Goal: Task Accomplishment & Management: Manage account settings

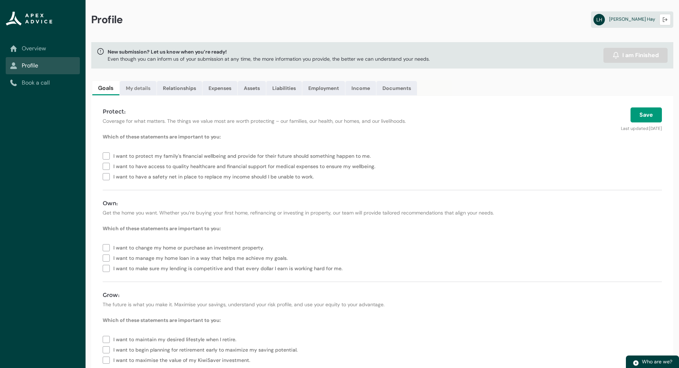
click at [143, 91] on link "My details" at bounding box center [138, 88] width 37 height 14
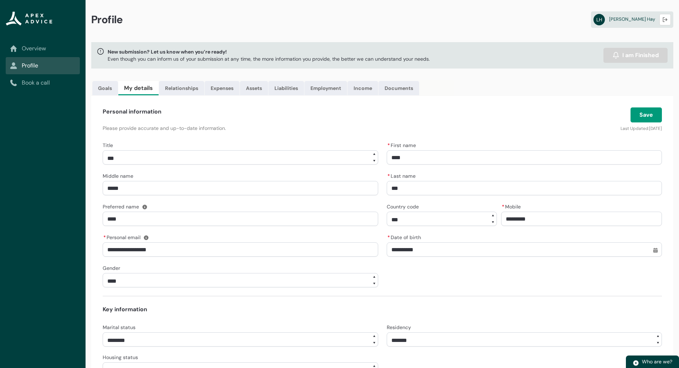
scroll to position [149, 0]
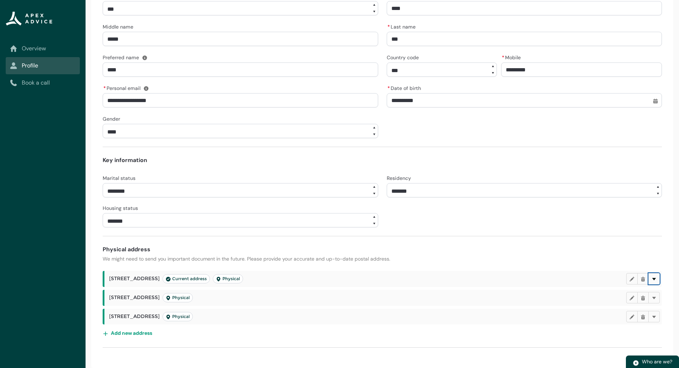
click at [659, 278] on button "Delete" at bounding box center [654, 278] width 11 height 11
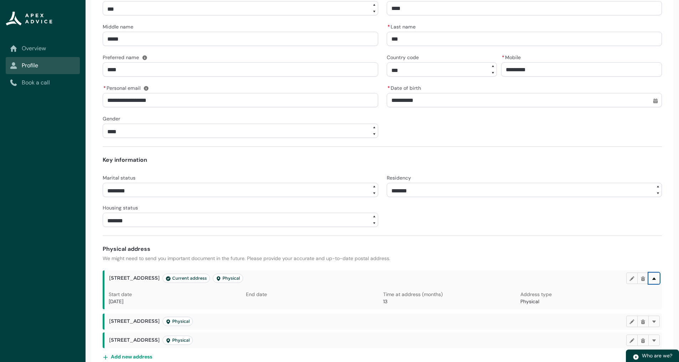
click at [659, 278] on button "Delete" at bounding box center [654, 278] width 11 height 11
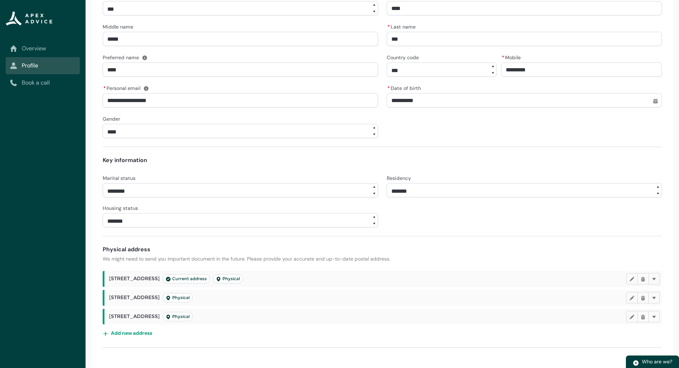
scroll to position [0, 0]
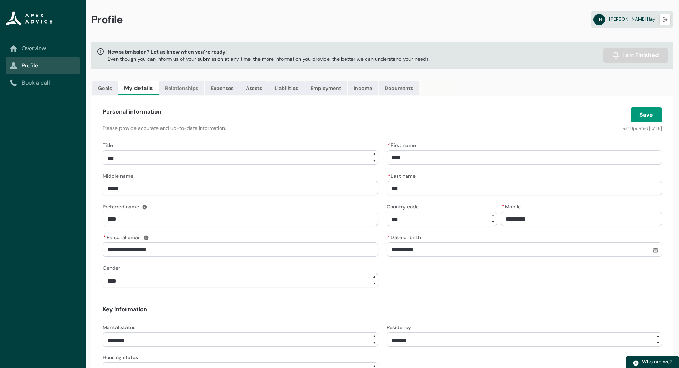
click at [183, 87] on link "Relationships" at bounding box center [181, 88] width 45 height 14
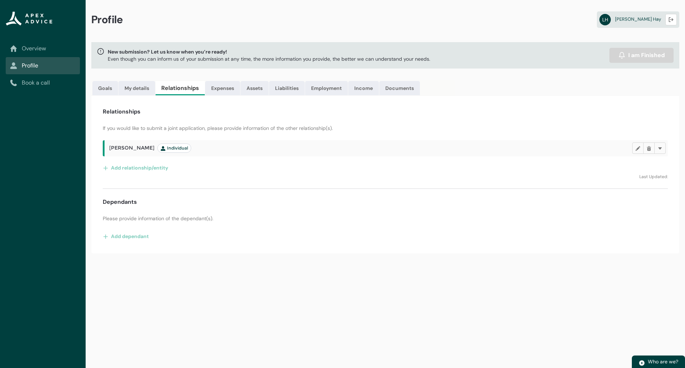
click at [60, 171] on div "Overview Profile Book a call" at bounding box center [43, 184] width 86 height 368
click at [223, 89] on link "Expenses" at bounding box center [222, 88] width 35 height 14
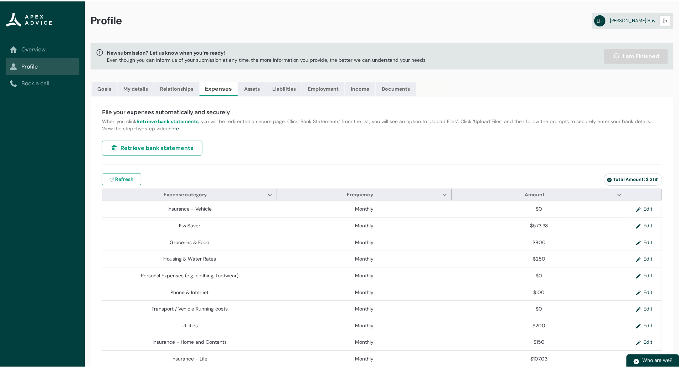
type input "***"
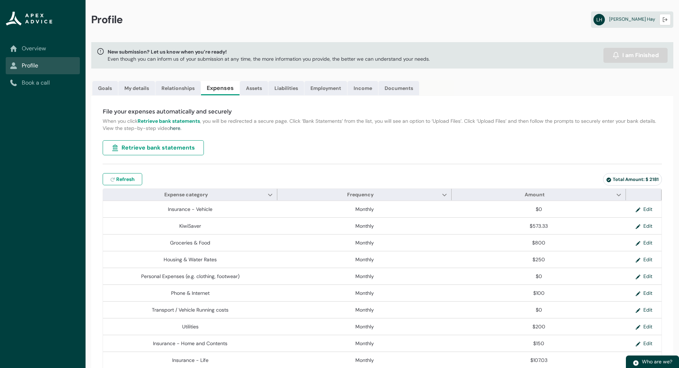
click at [361, 126] on p "When you click Retrieve bank statements , you will be redirected a secure page.…" at bounding box center [382, 124] width 559 height 14
click at [249, 91] on link "Assets" at bounding box center [254, 88] width 28 height 14
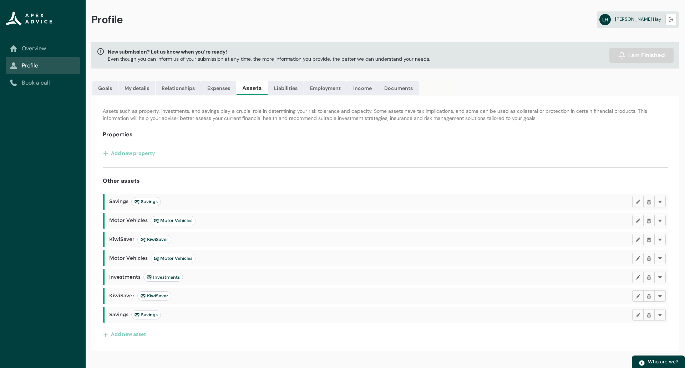
click at [333, 153] on div "Add new property" at bounding box center [385, 152] width 565 height 11
click at [663, 314] on button "Delete" at bounding box center [659, 314] width 11 height 11
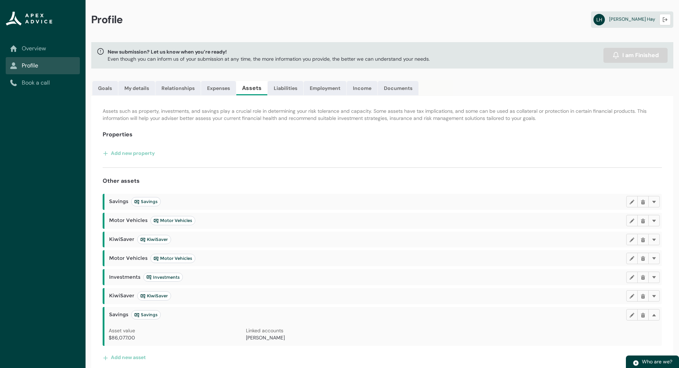
scroll to position [6, 0]
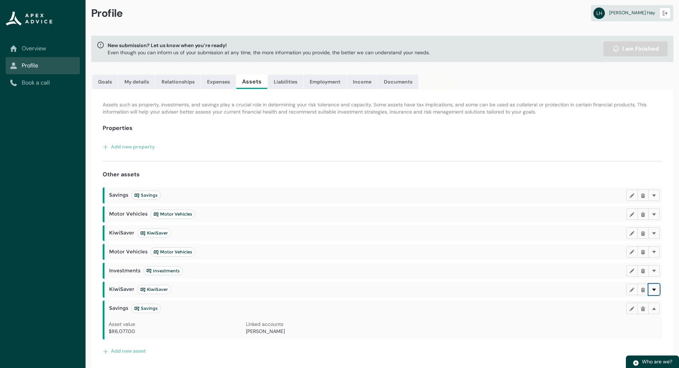
click at [655, 289] on lightning-primitive-icon "button" at bounding box center [654, 289] width 5 height 5
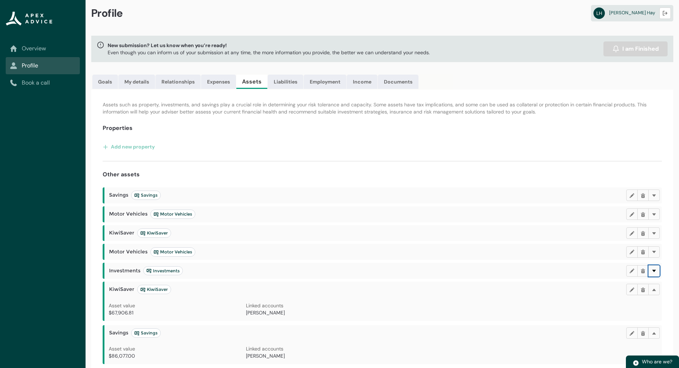
click at [653, 267] on button "Delete" at bounding box center [654, 270] width 11 height 11
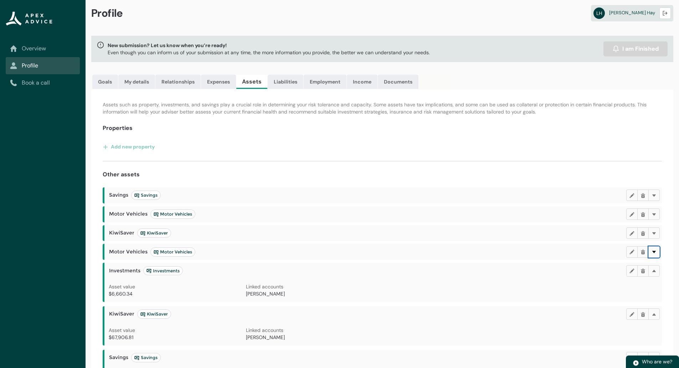
click at [656, 248] on button "Delete" at bounding box center [654, 251] width 11 height 11
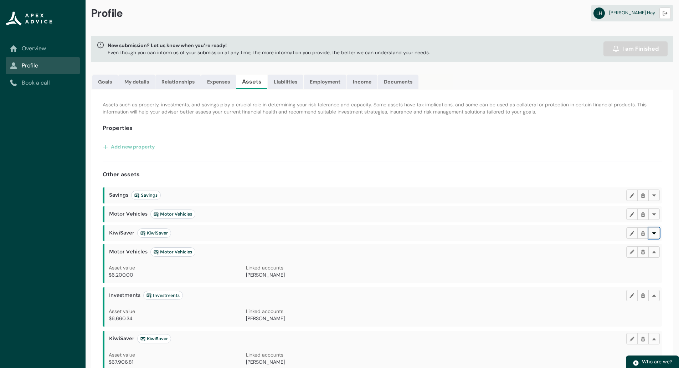
click at [654, 229] on button "Delete" at bounding box center [654, 232] width 11 height 11
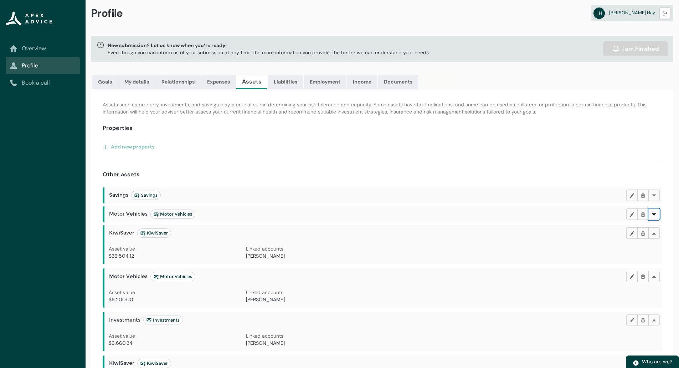
click at [653, 213] on lightning-primitive-icon "button" at bounding box center [654, 213] width 5 height 5
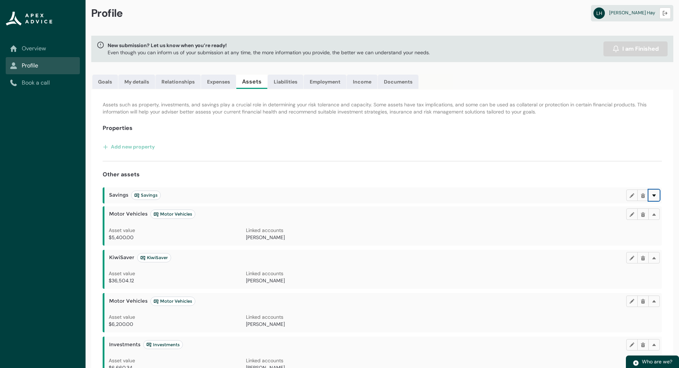
click at [653, 195] on lightning-primitive-icon "button" at bounding box center [654, 195] width 5 height 5
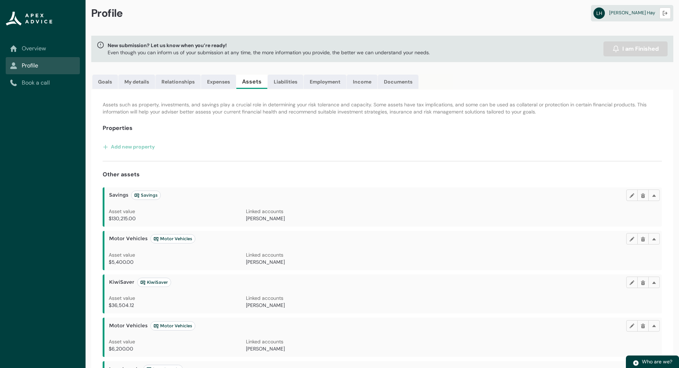
click at [446, 178] on div "Other assets" at bounding box center [382, 174] width 559 height 9
click at [282, 79] on link "Liabilities" at bounding box center [286, 82] width 36 height 14
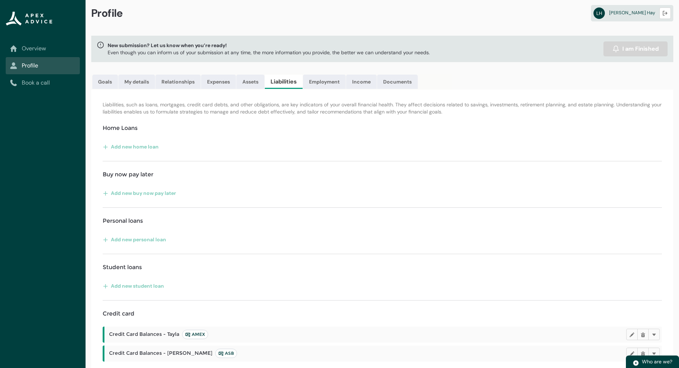
scroll to position [75, 0]
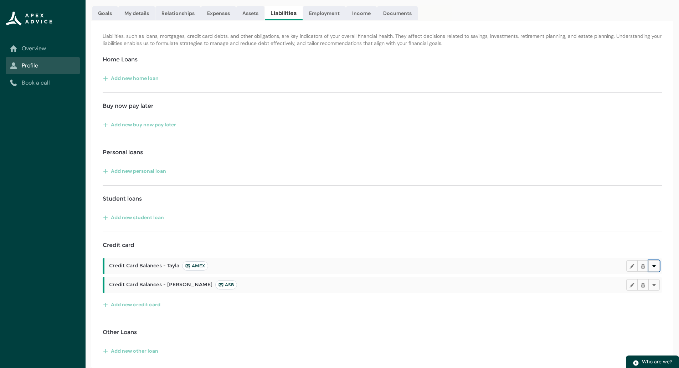
click at [653, 264] on lightning-primitive-icon "button" at bounding box center [654, 265] width 5 height 5
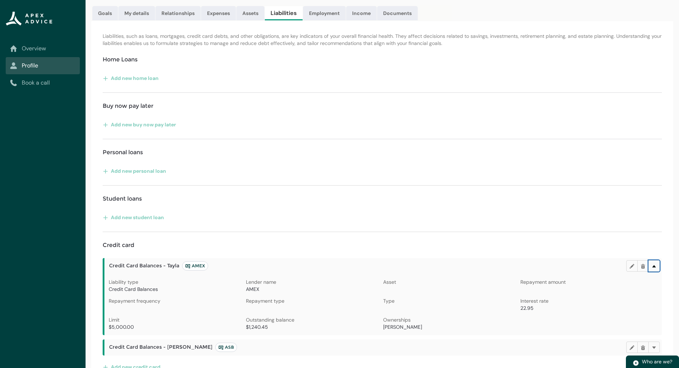
click at [653, 264] on lightning-primitive-icon "button" at bounding box center [654, 265] width 5 height 5
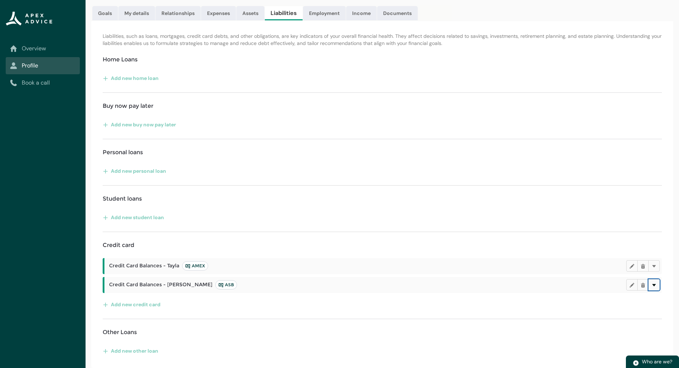
click at [655, 282] on lightning-primitive-icon "button" at bounding box center [654, 284] width 5 height 5
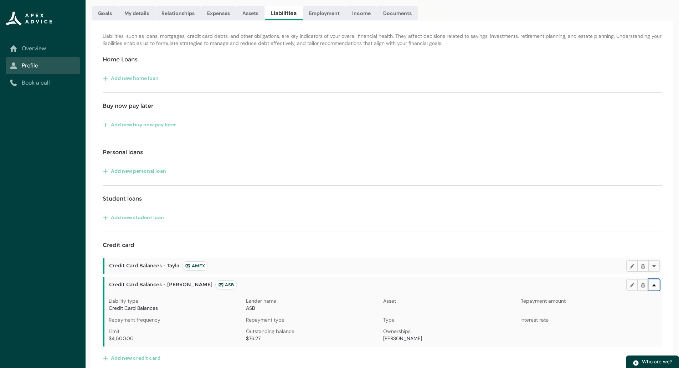
click at [655, 282] on lightning-primitive-icon "button" at bounding box center [654, 284] width 5 height 5
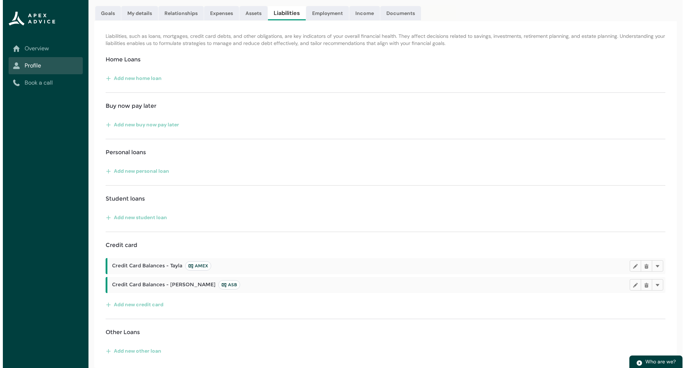
scroll to position [0, 0]
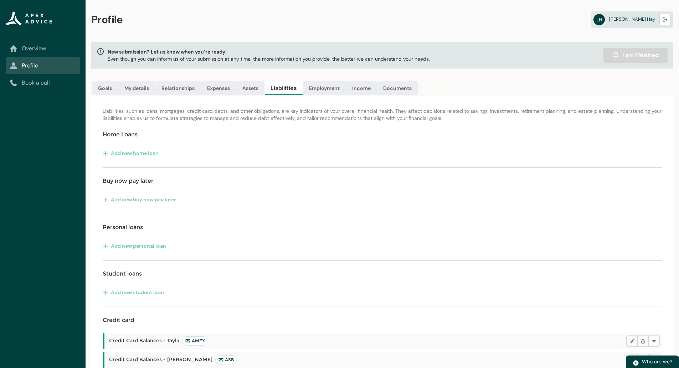
click at [318, 79] on div "Profile LH Liam Hay Logout New submission? Let us know when you’re ready! Even …" at bounding box center [383, 221] width 594 height 442
click at [326, 92] on link "Employment" at bounding box center [324, 88] width 43 height 14
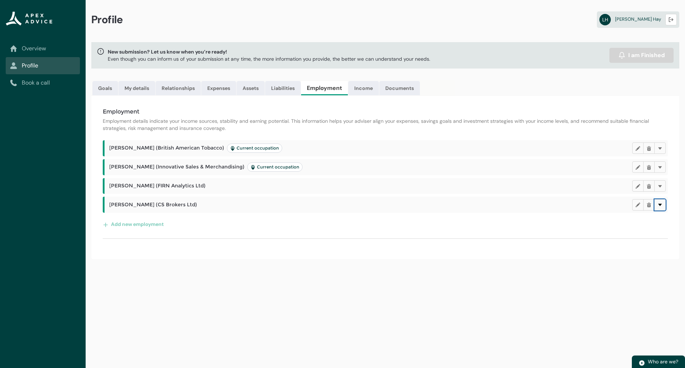
click at [659, 205] on lightning-primitive-icon "button" at bounding box center [659, 204] width 5 height 5
click at [348, 117] on div "Employment Employment details indicate your income sources, stability and earni…" at bounding box center [385, 177] width 588 height 163
click at [661, 148] on lightning-primitive-icon "button" at bounding box center [659, 147] width 5 height 5
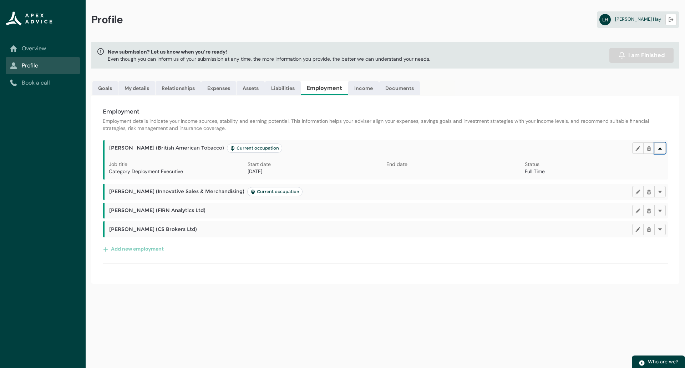
click at [661, 148] on lightning-primitive-icon "button" at bounding box center [659, 147] width 5 height 5
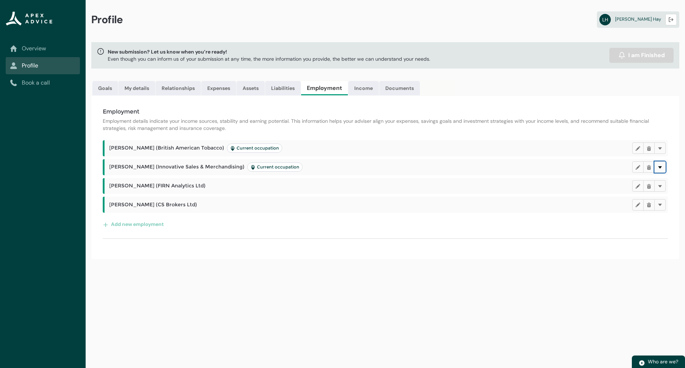
click at [661, 164] on button "Delete" at bounding box center [659, 166] width 11 height 11
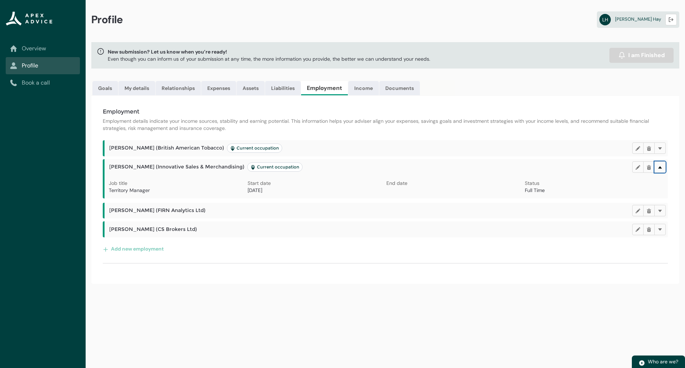
click at [661, 164] on button "Delete" at bounding box center [659, 166] width 11 height 11
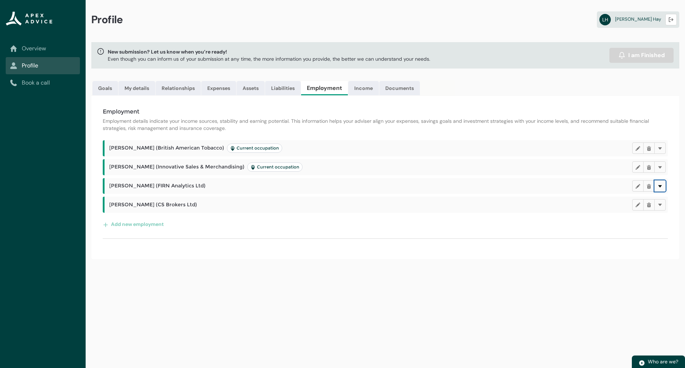
click at [659, 184] on lightning-primitive-icon "button" at bounding box center [659, 185] width 5 height 5
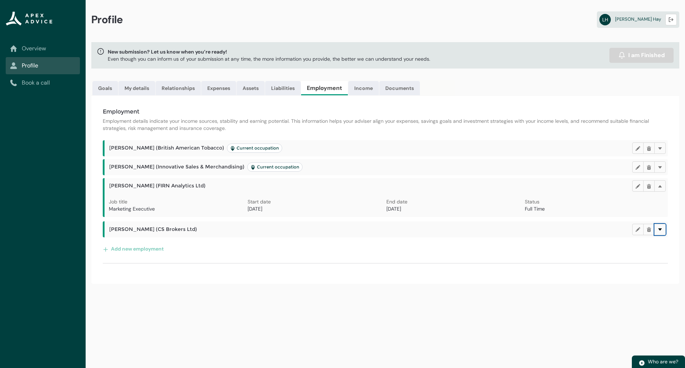
click at [661, 229] on lightning-primitive-icon "button" at bounding box center [659, 228] width 5 height 5
click at [391, 312] on div "Profile LH Liam Hay Logout New submission? Let us know when you’re ready! Even …" at bounding box center [385, 184] width 599 height 368
click at [368, 87] on link "Income" at bounding box center [363, 88] width 31 height 14
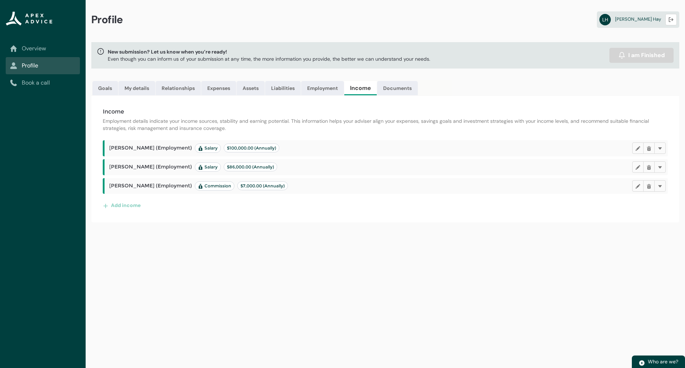
click at [340, 335] on div "Profile LH Liam Hay Logout New submission? Let us know when you’re ready! Even …" at bounding box center [385, 184] width 599 height 368
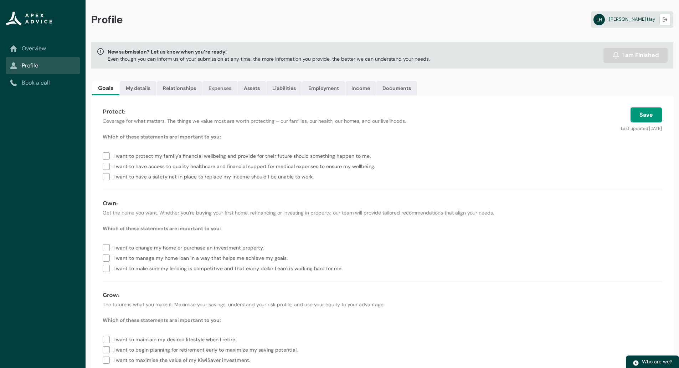
click at [217, 85] on link "Expenses" at bounding box center [220, 88] width 35 height 14
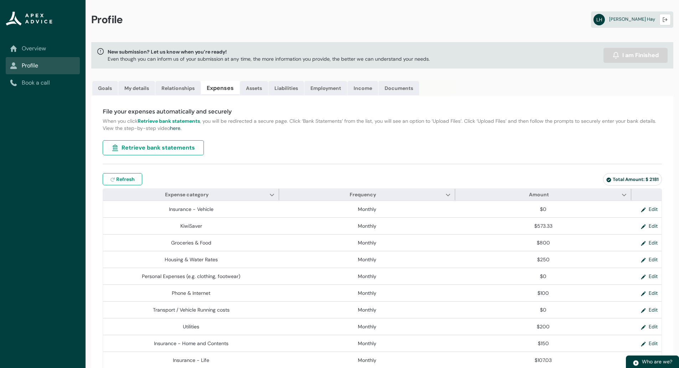
type input "***"
click at [176, 84] on link "Relationships" at bounding box center [177, 88] width 45 height 14
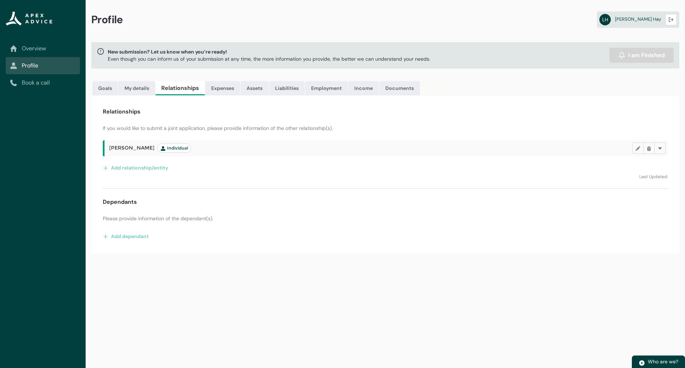
click at [296, 287] on div "Profile LH Liam Hay Logout New submission? Let us know when you’re ready! Even …" at bounding box center [385, 184] width 599 height 368
click at [303, 331] on div "Profile LH Liam Hay Logout New submission? Let us know when you’re ready! Even …" at bounding box center [385, 184] width 599 height 368
click at [223, 85] on link "Expenses" at bounding box center [222, 88] width 35 height 14
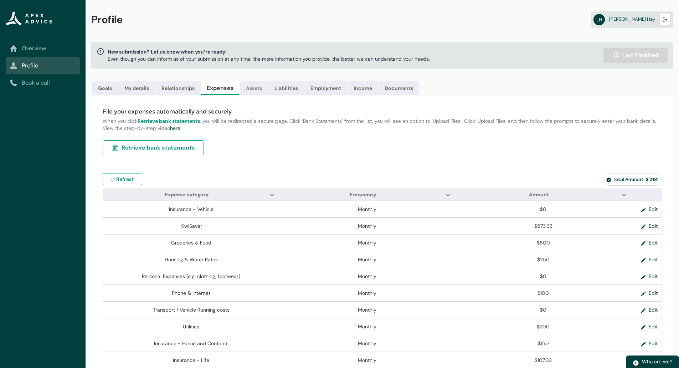
type input "***"
click at [262, 90] on link "Assets" at bounding box center [254, 88] width 28 height 14
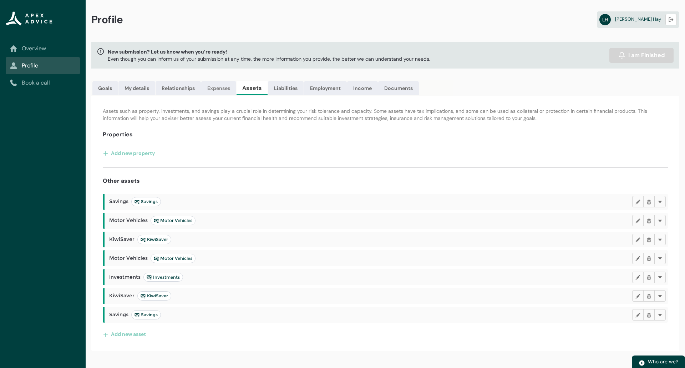
click at [228, 87] on link "Expenses" at bounding box center [218, 88] width 35 height 14
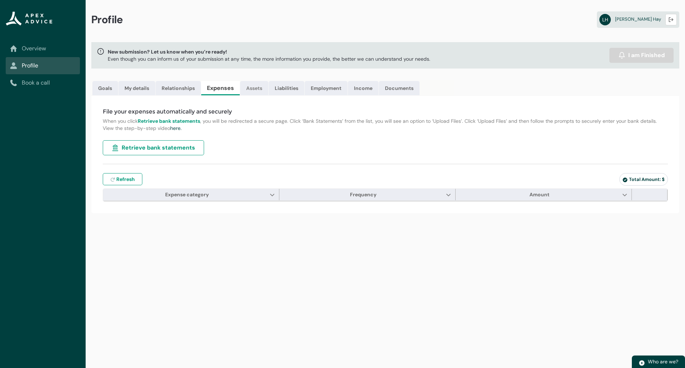
click at [249, 88] on link "Assets" at bounding box center [254, 88] width 28 height 14
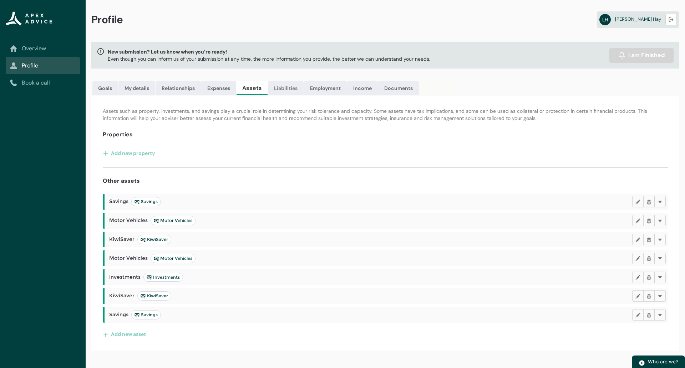
click at [283, 83] on link "Liabilities" at bounding box center [286, 88] width 36 height 14
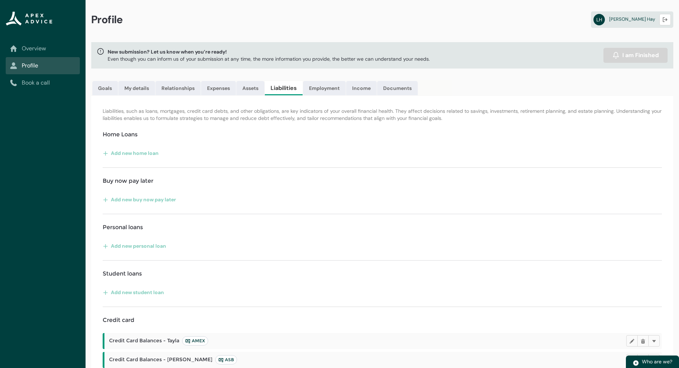
scroll to position [75, 0]
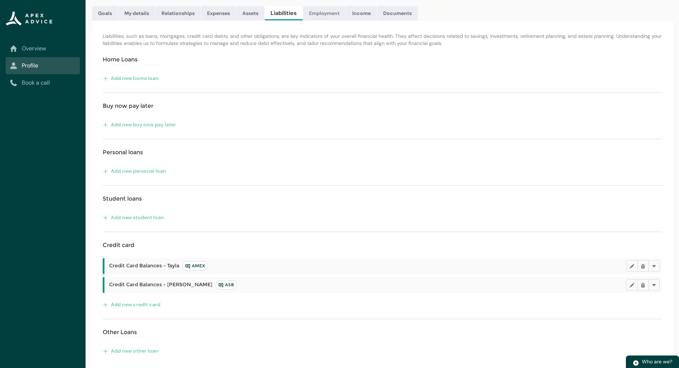
click at [333, 13] on link "Employment" at bounding box center [324, 13] width 43 height 14
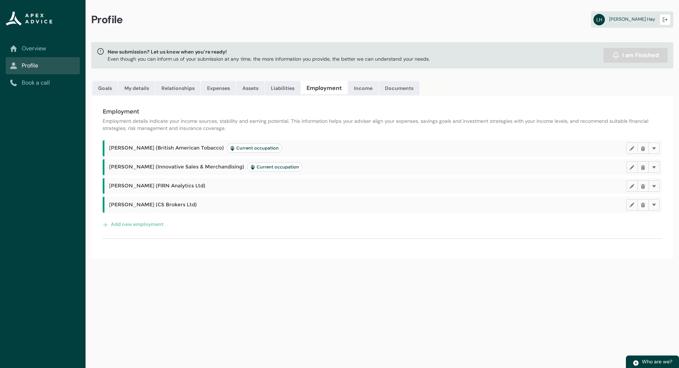
scroll to position [0, 0]
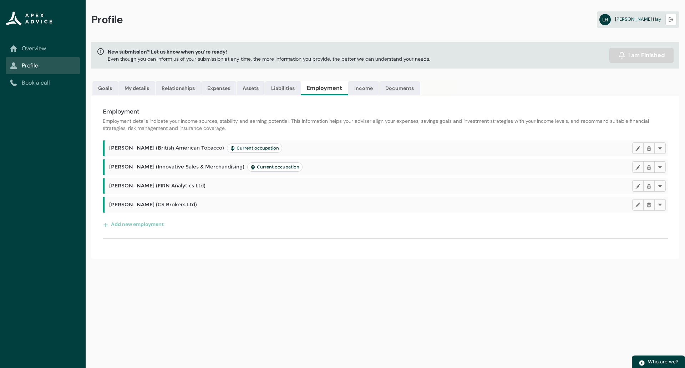
click at [272, 272] on div "Profile LH Liam Hay Logout New submission? Let us know when you’re ready! Even …" at bounding box center [385, 184] width 599 height 368
click at [504, 278] on div "Profile LH Liam Hay Logout New submission? Let us know when you’re ready! Even …" at bounding box center [385, 184] width 599 height 368
click at [357, 87] on link "Income" at bounding box center [363, 88] width 31 height 14
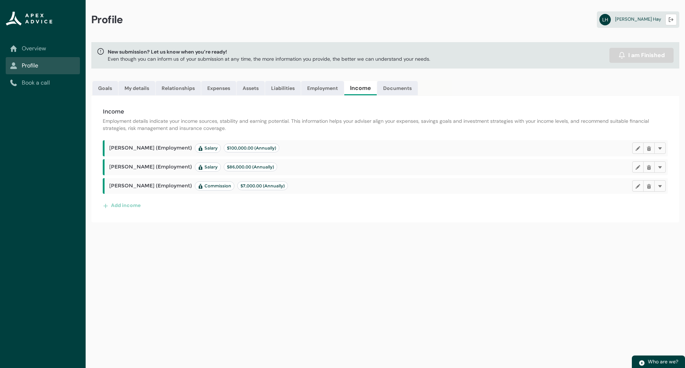
click at [368, 266] on div "Profile LH Liam Hay Logout New submission? Let us know when you’re ready! Even …" at bounding box center [385, 184] width 599 height 368
click at [466, 255] on div "Profile LH Liam Hay Logout New submission? Let us know when you’re ready! Even …" at bounding box center [385, 184] width 599 height 368
click at [398, 89] on link "Documents" at bounding box center [397, 88] width 41 height 14
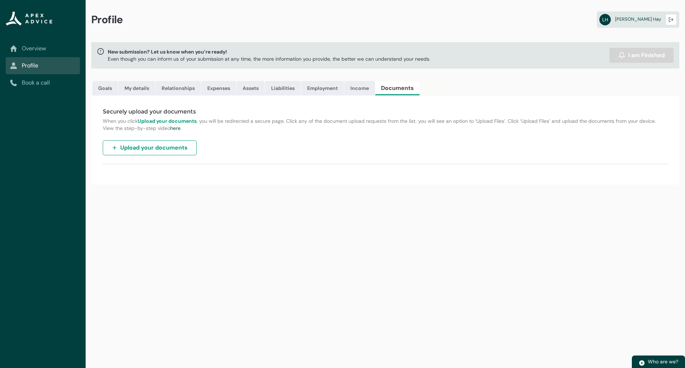
click at [318, 21] on div "Profile LH Liam Hay Logout" at bounding box center [385, 21] width 599 height 42
click at [290, 90] on link "Liabilities" at bounding box center [283, 88] width 36 height 14
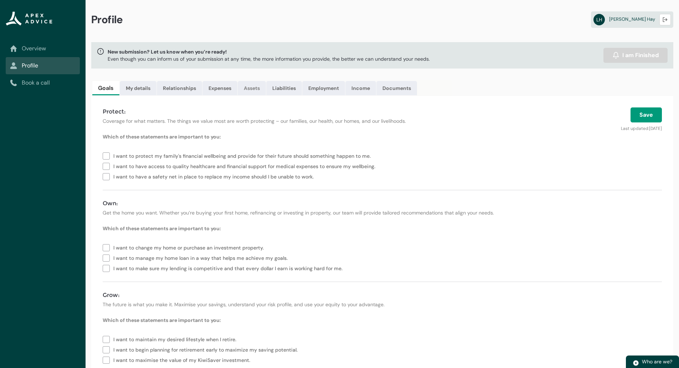
click at [251, 86] on link "Assets" at bounding box center [252, 88] width 28 height 14
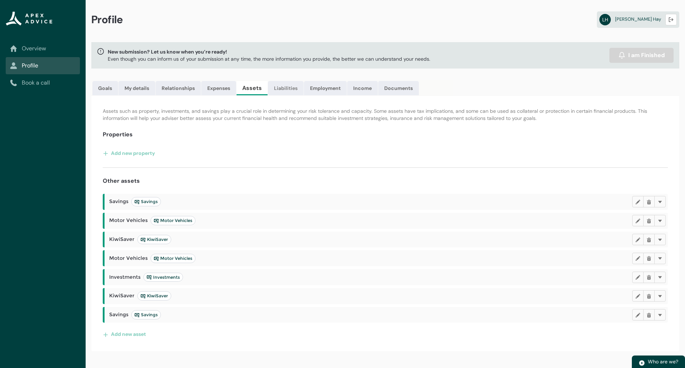
click at [287, 88] on link "Liabilities" at bounding box center [286, 88] width 36 height 14
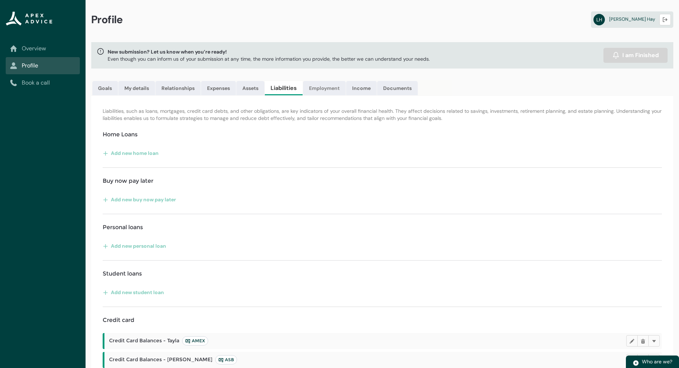
click at [318, 82] on link "Employment" at bounding box center [324, 88] width 43 height 14
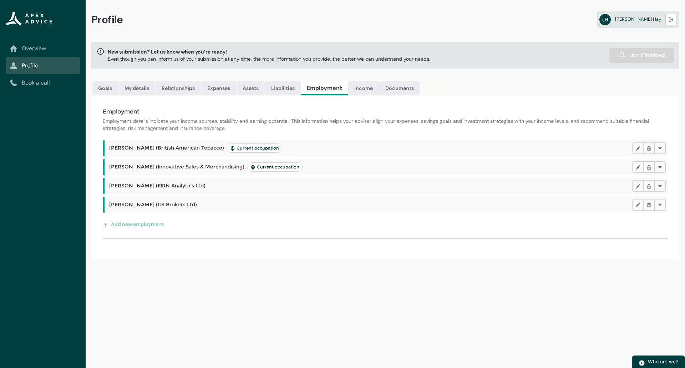
click at [380, 132] on div "Employment Employment details indicate your income sources, stability and earni…" at bounding box center [385, 177] width 588 height 163
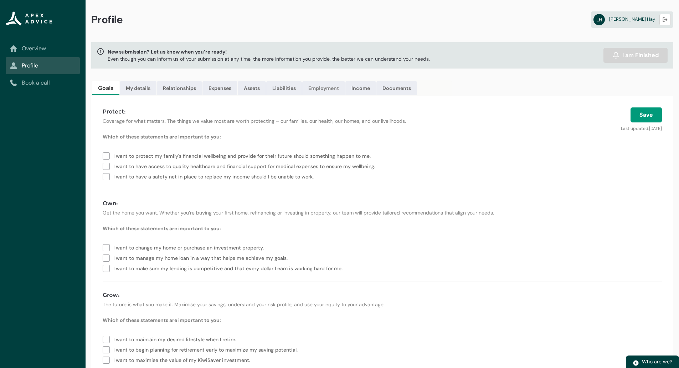
click at [320, 93] on link "Employment" at bounding box center [323, 88] width 43 height 14
click at [142, 91] on link "My details" at bounding box center [138, 88] width 37 height 14
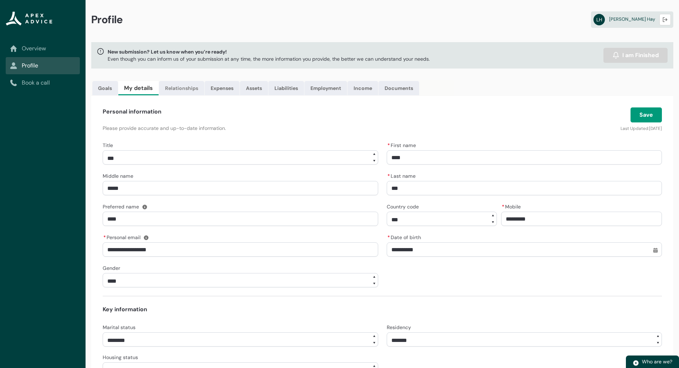
click at [193, 91] on link "Relationships" at bounding box center [181, 88] width 45 height 14
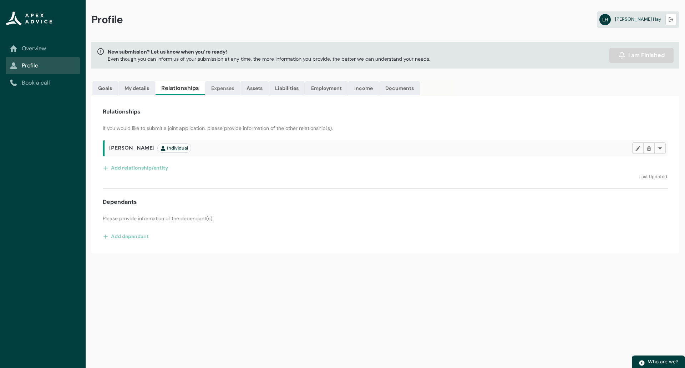
click at [225, 93] on link "Expenses" at bounding box center [222, 88] width 35 height 14
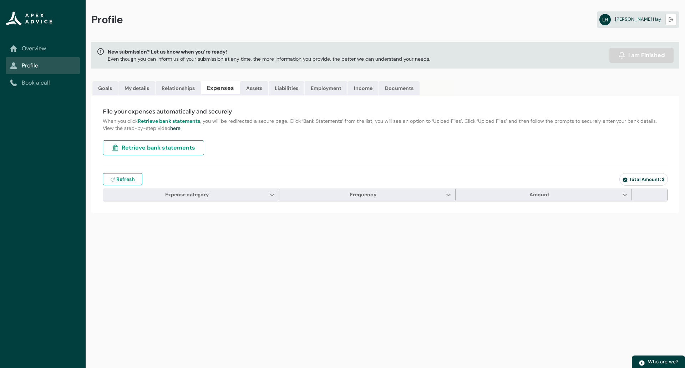
type input "***"
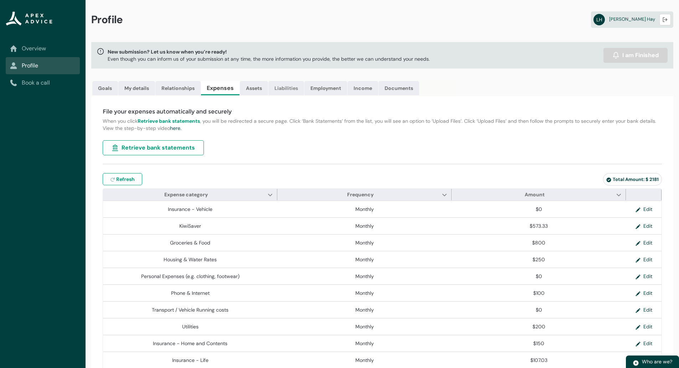
click at [273, 87] on link "Liabilities" at bounding box center [286, 88] width 36 height 14
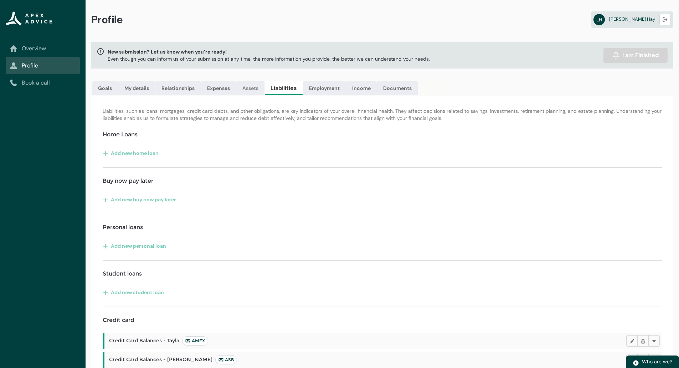
click at [247, 89] on link "Assets" at bounding box center [250, 88] width 28 height 14
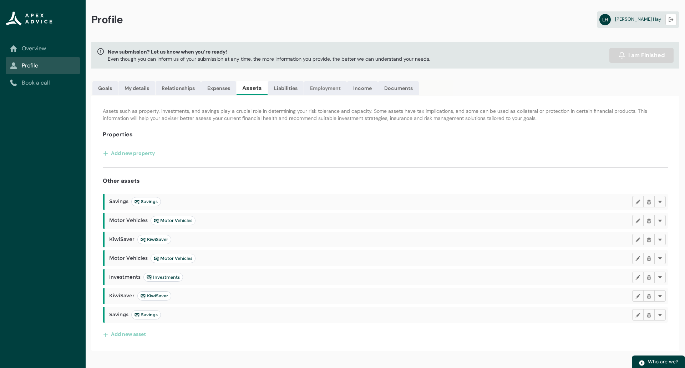
click at [331, 91] on link "Employment" at bounding box center [325, 88] width 43 height 14
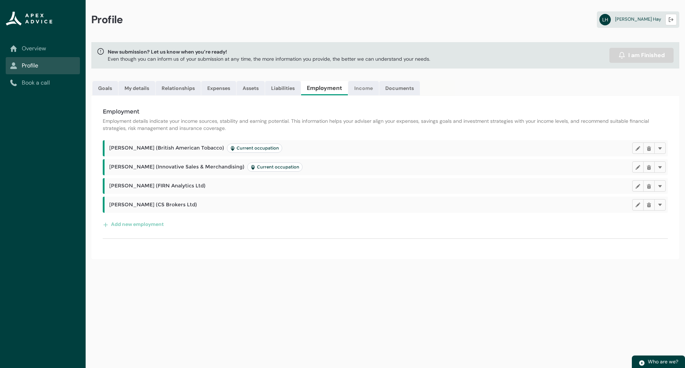
click at [353, 87] on link "Income" at bounding box center [363, 88] width 31 height 14
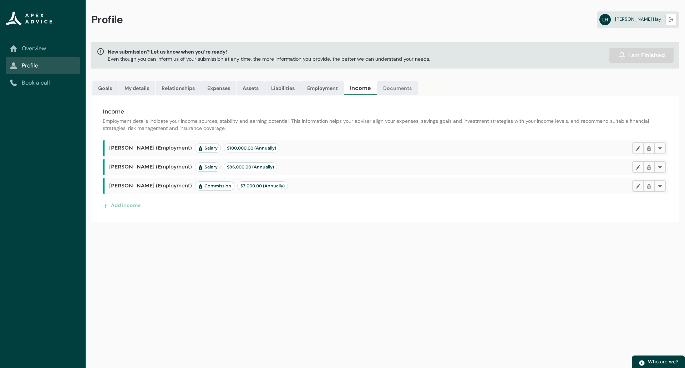
click at [409, 86] on link "Documents" at bounding box center [397, 88] width 41 height 14
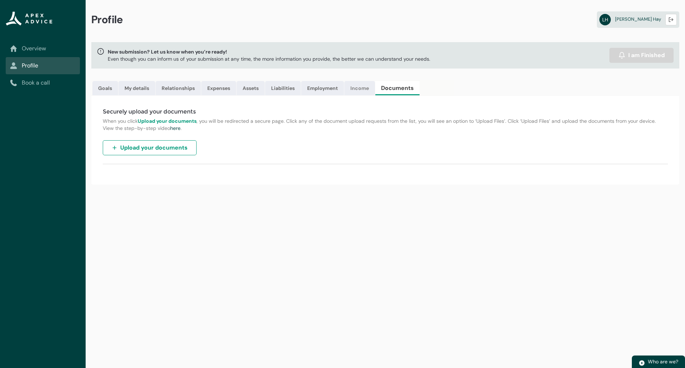
click at [354, 84] on link "Income" at bounding box center [359, 88] width 31 height 14
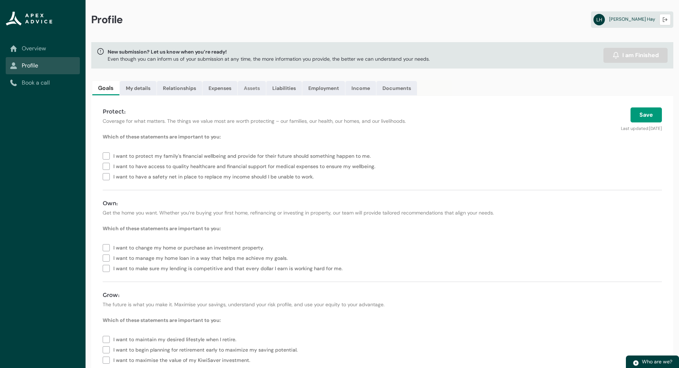
click at [254, 87] on link "Assets" at bounding box center [252, 88] width 28 height 14
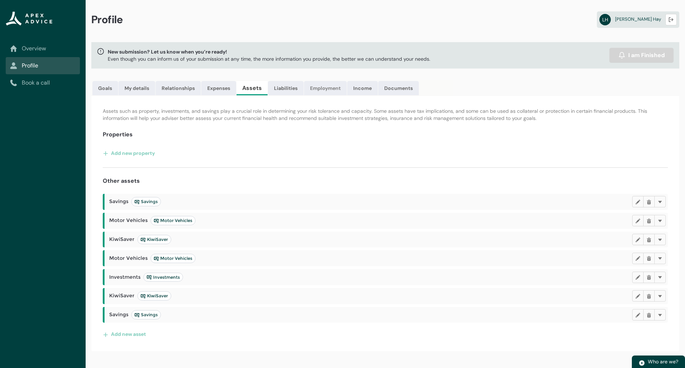
click at [306, 89] on link "Employment" at bounding box center [325, 88] width 43 height 14
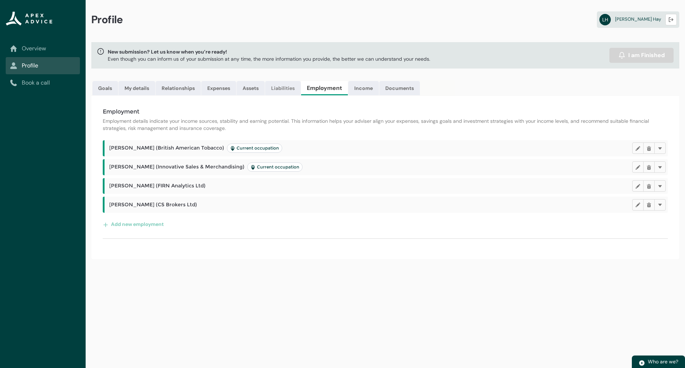
click at [291, 87] on link "Liabilities" at bounding box center [283, 88] width 36 height 14
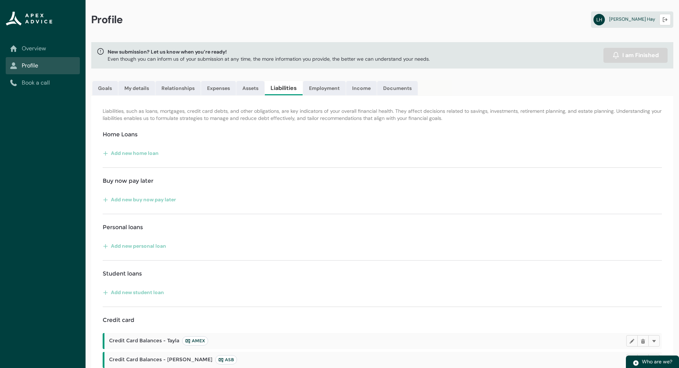
click at [373, 81] on ul "Goals My details Relationships Expenses Assets Liabilities Employment Income Do…" at bounding box center [271, 88] width 361 height 16
click at [369, 87] on link "Income" at bounding box center [361, 88] width 31 height 14
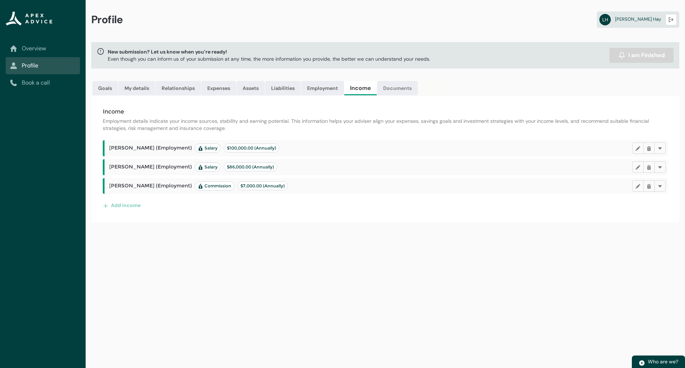
click at [401, 88] on link "Documents" at bounding box center [397, 88] width 41 height 14
